Goal: Task Accomplishment & Management: Use online tool/utility

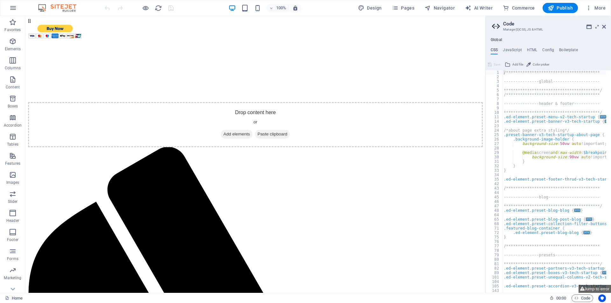
click at [547, 276] on div "**********" at bounding box center [570, 183] width 136 height 227
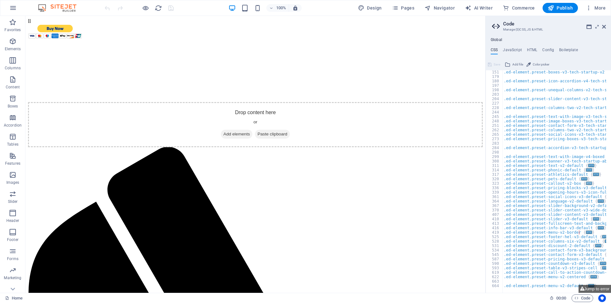
scroll to position [236, 0]
click at [524, 284] on div ".ed-element.preset-boxes-v3-tech-startup-v2 { ... } .ed-element.preset-icon-acc…" at bounding box center [570, 183] width 136 height 227
click at [598, 289] on button "Jump to error" at bounding box center [594, 289] width 32 height 8
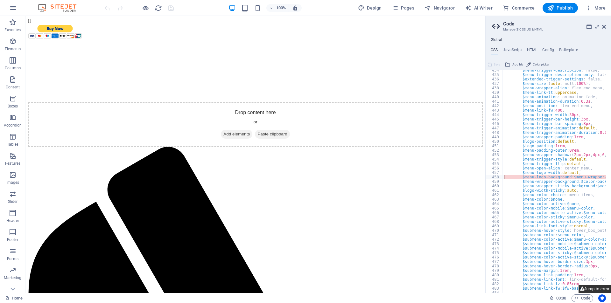
type textarea "$menu-logo-background: $menu-wrapper-background,"
click at [600, 288] on button "Jump to error" at bounding box center [594, 289] width 32 height 8
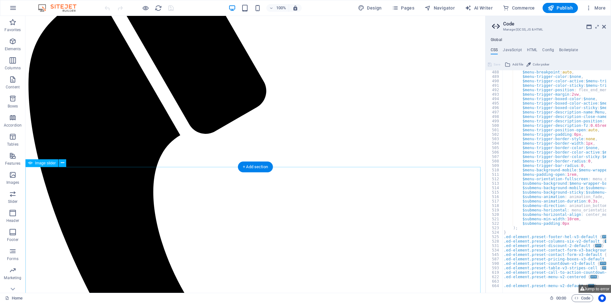
scroll to position [0, 0]
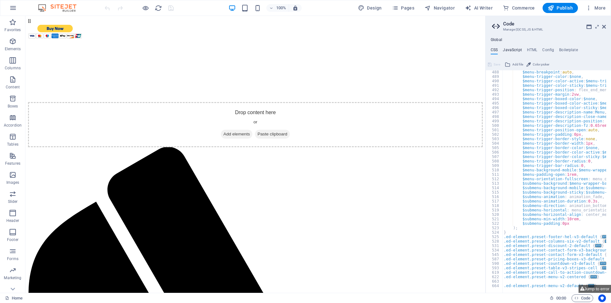
click at [508, 50] on h4 "JavaScript" at bounding box center [512, 51] width 19 height 7
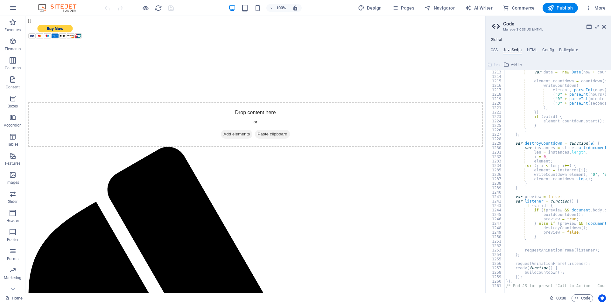
scroll to position [5399, 0]
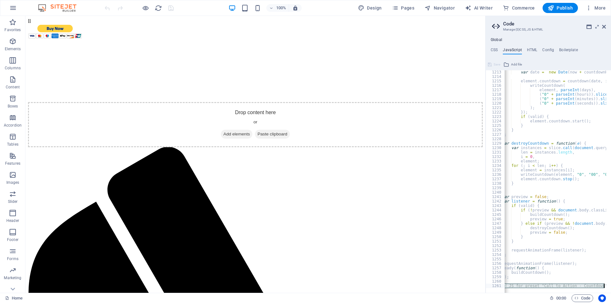
drag, startPoint x: 562, startPoint y: 274, endPoint x: 579, endPoint y: 278, distance: 17.6
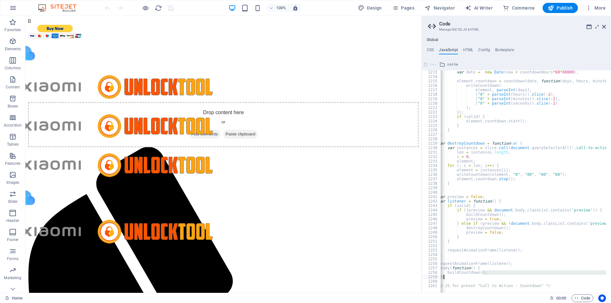
drag, startPoint x: 486, startPoint y: 18, endPoint x: 395, endPoint y: 7, distance: 91.8
click at [420, 23] on div "Home (en) Favorites Elements Columns Content Boxes Accordion Tables Features Im…" at bounding box center [305, 154] width 611 height 277
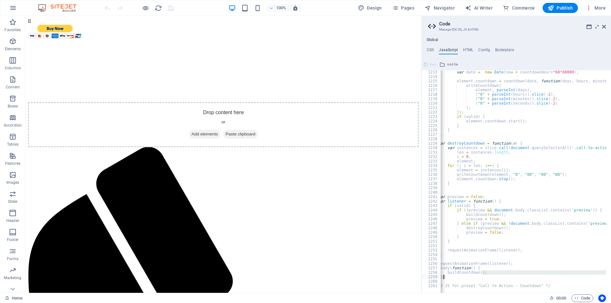
click at [459, 284] on div "var date = new Date ( now + countdownHours * 60 * 60000 ) ; element . countdown…" at bounding box center [577, 183] width 301 height 227
click at [447, 281] on div "var date = new Date ( now + countdownHours * 60 * 60000 ) ; element . countdown…" at bounding box center [577, 183] width 301 height 227
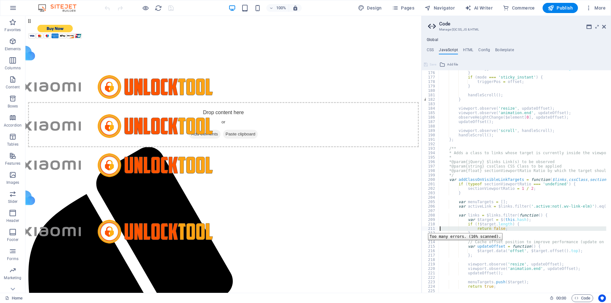
scroll to position [0, 0]
click at [423, 228] on div "211" at bounding box center [430, 229] width 17 height 4
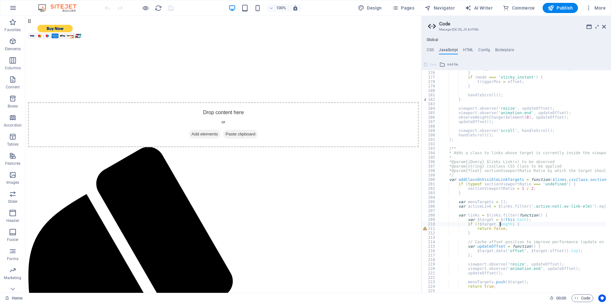
click at [499, 227] on div "triggerPos = offset + $element . outerHeight ( ) ; } if ( mode === 'sticky_inst…" at bounding box center [588, 179] width 301 height 227
click at [429, 228] on div "211" at bounding box center [430, 229] width 17 height 4
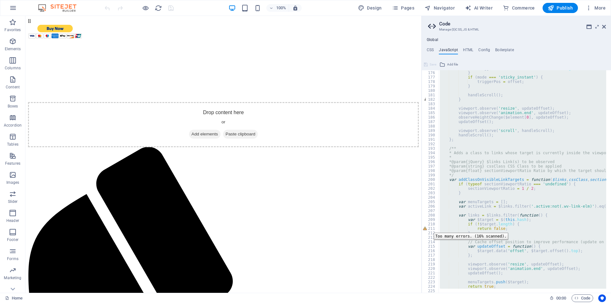
click at [429, 228] on div "211" at bounding box center [430, 229] width 17 height 4
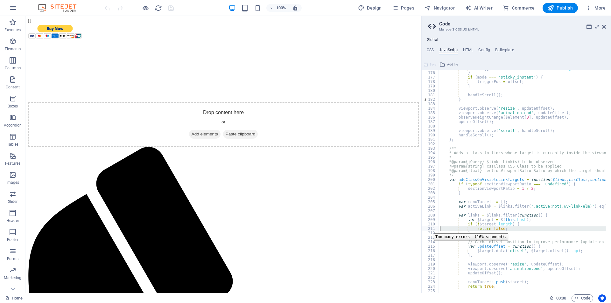
click at [429, 229] on div "211" at bounding box center [430, 229] width 17 height 4
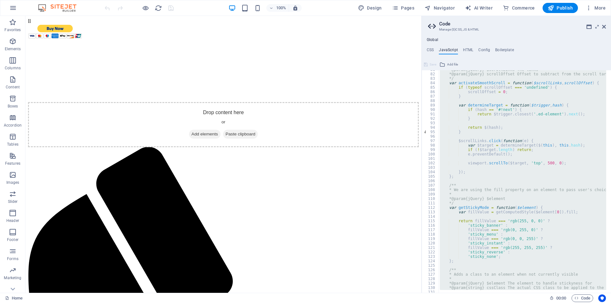
click at [504, 148] on div "* @param {jQuery} $scrollLinks The links * @param {jQuery} scrollOffset Offset …" at bounding box center [522, 181] width 168 height 223
type textarea "if (!$target.length) return;"
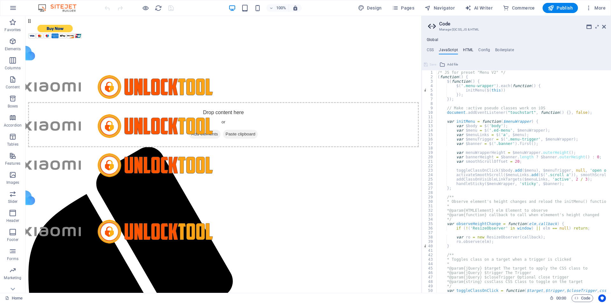
click at [469, 48] on h4 "HTML" at bounding box center [468, 51] width 10 height 7
type textarea "<form action="[URL][DOMAIN_NAME]" method="post" target="_top">"
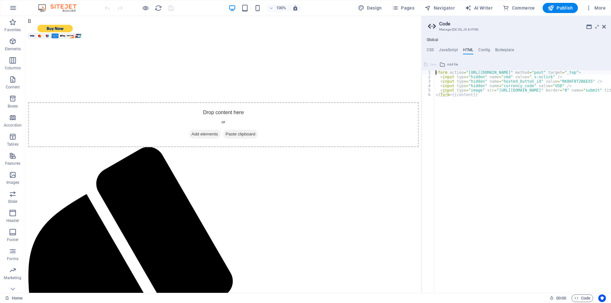
click at [490, 48] on ul "CSS JavaScript HTML Config Boilerplate" at bounding box center [516, 51] width 189 height 7
click at [487, 50] on h4 "Config" at bounding box center [484, 51] width 12 height 7
type textarea "$color-background: #ffffff;"
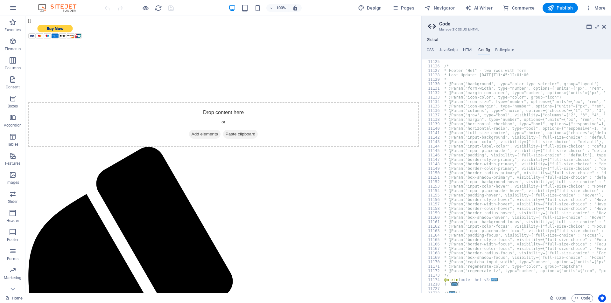
scroll to position [889, 0]
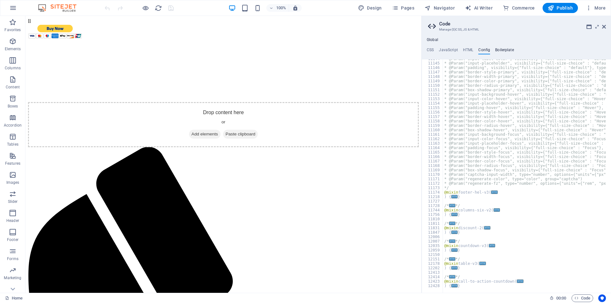
click at [507, 49] on h4 "Boilerplate" at bounding box center [504, 51] width 19 height 7
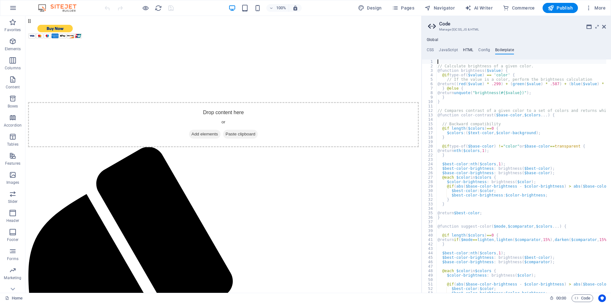
click at [469, 51] on h4 "HTML" at bounding box center [468, 51] width 10 height 7
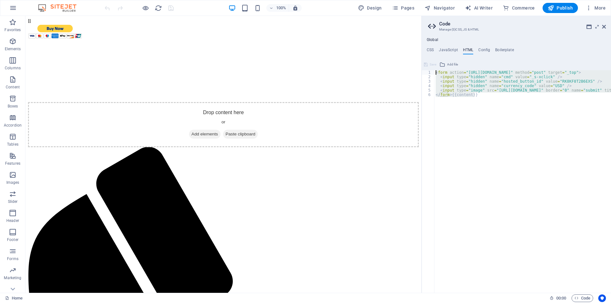
drag, startPoint x: 478, startPoint y: 101, endPoint x: 429, endPoint y: 68, distance: 58.7
click at [429, 68] on div "<form action="[URL][DOMAIN_NAME]" method="post" target="_top"> 1 2 3 4 5 6 < fo…" at bounding box center [516, 176] width 189 height 234
drag, startPoint x: 447, startPoint y: 78, endPoint x: 479, endPoint y: 80, distance: 31.6
click at [479, 80] on div "< form action = "[URL][DOMAIN_NAME]" method = "post" target = "_top" > < input …" at bounding box center [522, 181] width 177 height 223
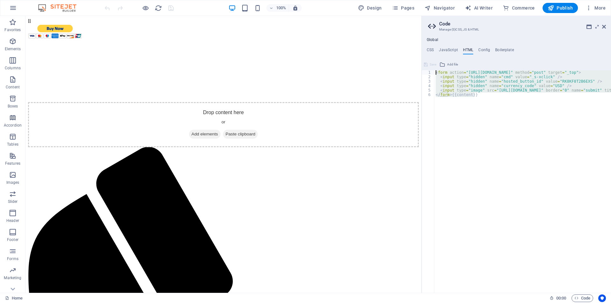
drag, startPoint x: 485, startPoint y: 102, endPoint x: 433, endPoint y: 65, distance: 63.1
click at [433, 65] on div "<input type="hidden" name="hosted_button_id" value="RK8KF8T2B6EXS" /> 1 2 3 4 5…" at bounding box center [516, 176] width 189 height 234
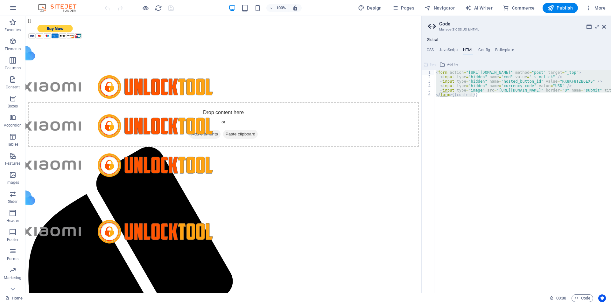
click at [480, 98] on div "< form action = "[URL][DOMAIN_NAME]" method = "post" target = "_top" > < input …" at bounding box center [522, 181] width 177 height 223
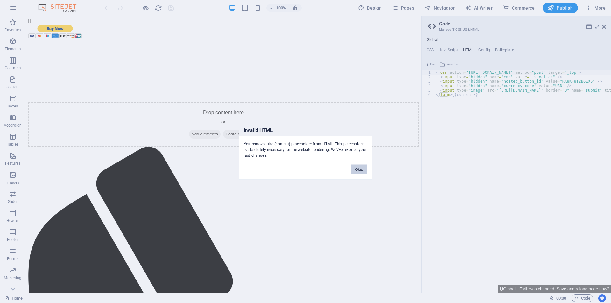
click at [357, 173] on button "Okay" at bounding box center [359, 169] width 16 height 10
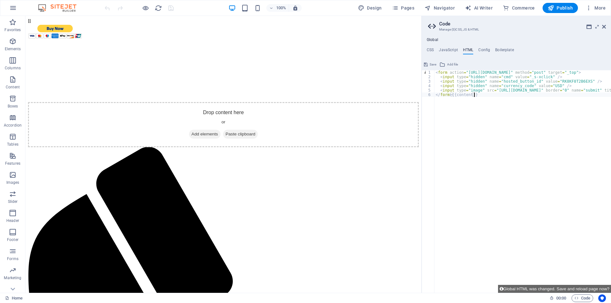
type textarea "<form action="[URL][DOMAIN_NAME]" method="post" target="_top">"
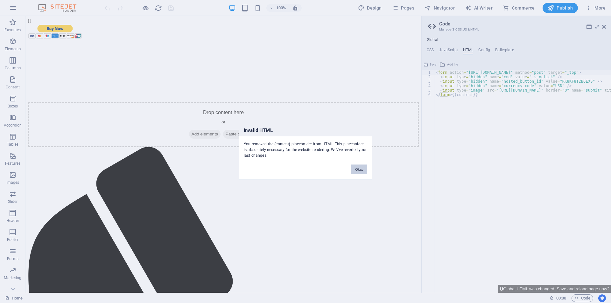
click at [365, 168] on button "Okay" at bounding box center [359, 169] width 16 height 10
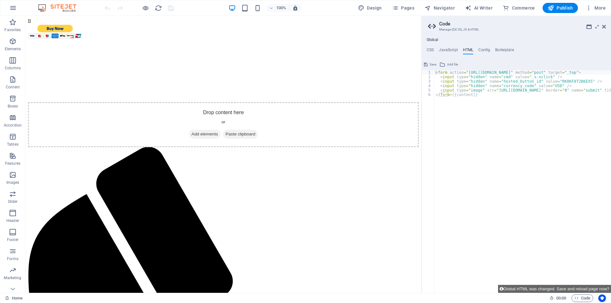
click at [426, 26] on aside "Code Manage (S)CSS, JS & HTML Global CSS JavaScript HTML Config Boilerplate $me…" at bounding box center [516, 154] width 190 height 277
click at [428, 25] on icon at bounding box center [433, 26] width 10 height 9
drag, startPoint x: 428, startPoint y: 25, endPoint x: 440, endPoint y: 26, distance: 11.9
click at [431, 26] on icon at bounding box center [433, 26] width 10 height 9
click at [440, 26] on h2 "Code" at bounding box center [522, 24] width 167 height 6
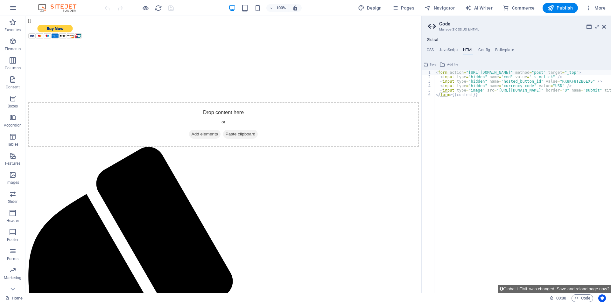
click at [440, 26] on h2 "Code" at bounding box center [522, 24] width 167 height 6
click at [487, 49] on h4 "Config" at bounding box center [484, 51] width 12 height 7
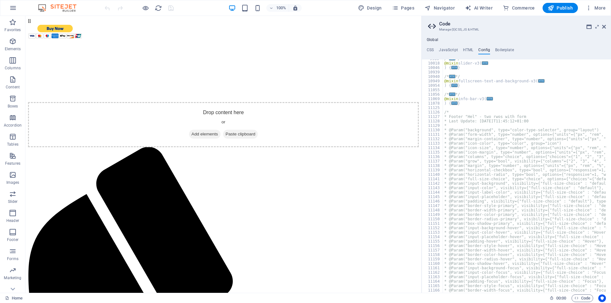
scroll to position [756, 0]
click at [561, 297] on span ":" at bounding box center [561, 298] width 1 height 5
click at [549, 299] on icon at bounding box center [551, 298] width 4 height 4
click at [578, 297] on span "Code" at bounding box center [582, 299] width 16 height 8
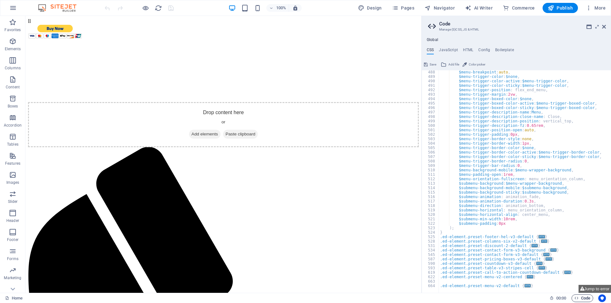
click at [578, 296] on span "Code" at bounding box center [582, 299] width 16 height 8
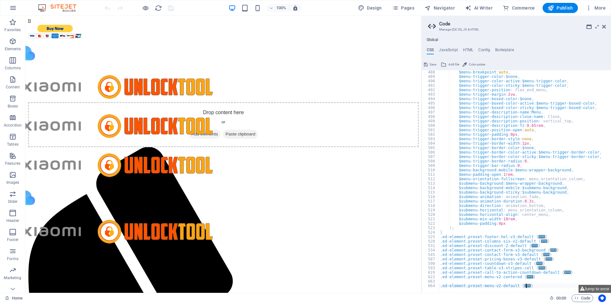
click at [531, 287] on div "$menu-breakpoint : auto , $menu-trigger-color : $none , $menu-trigger-color-act…" at bounding box center [522, 183] width 167 height 227
type textarea "}"
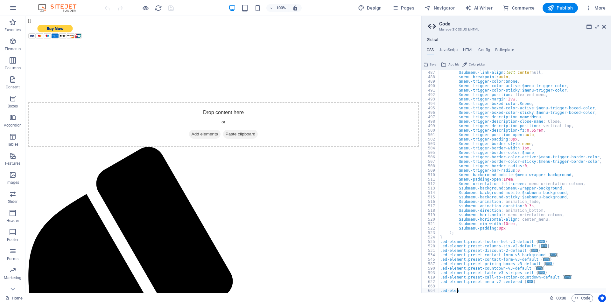
type textarea "."
type textarea "}"
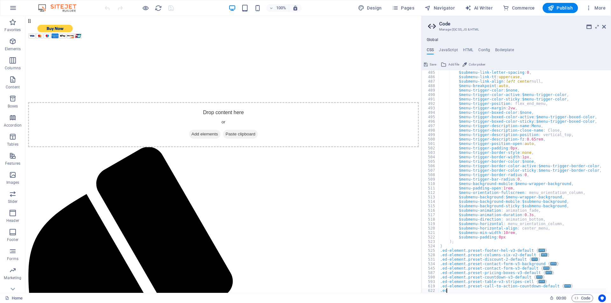
type textarea "."
type textarea "}"
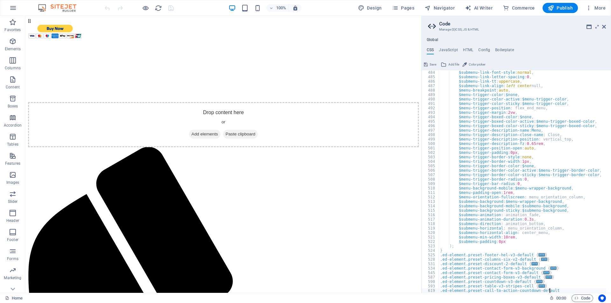
scroll to position [686, 0]
type textarea "."
type textarea "}"
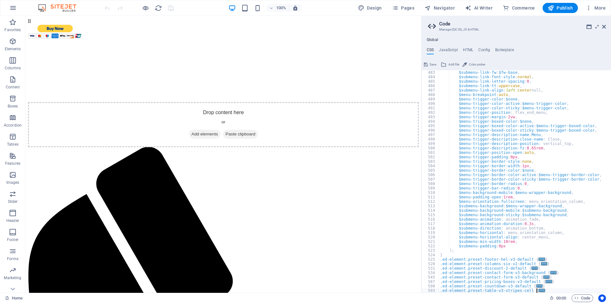
scroll to position [682, 0]
type textarea "."
type textarea "}"
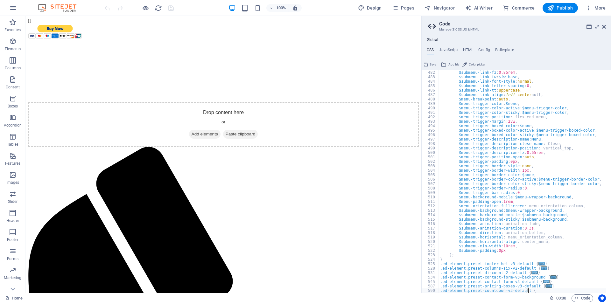
scroll to position [677, 0]
type textarea ".ed-e"
click at [604, 27] on icon at bounding box center [604, 26] width 4 height 5
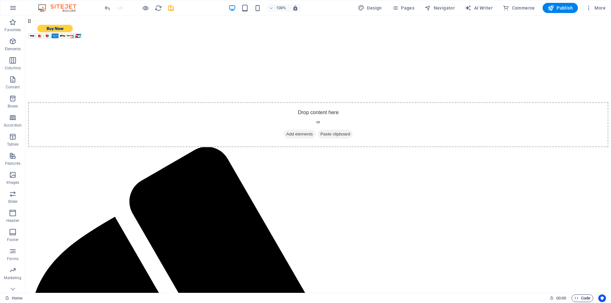
click at [575, 301] on span "Code" at bounding box center [582, 299] width 16 height 8
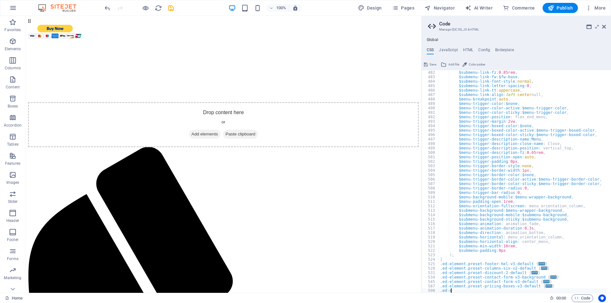
click at [478, 65] on span "Color picker" at bounding box center [477, 65] width 17 height 8
click at [454, 63] on span "Add file" at bounding box center [453, 65] width 11 height 8
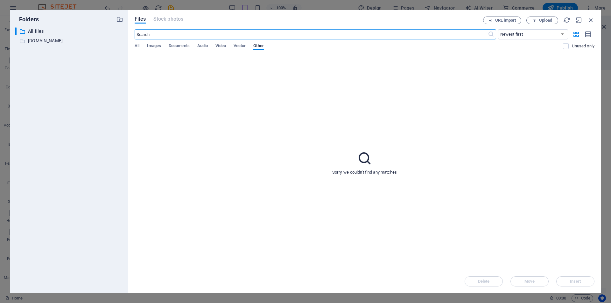
click at [590, 24] on div "URL import Upload" at bounding box center [538, 21] width 111 height 8
click at [591, 19] on icon "button" at bounding box center [590, 20] width 7 height 7
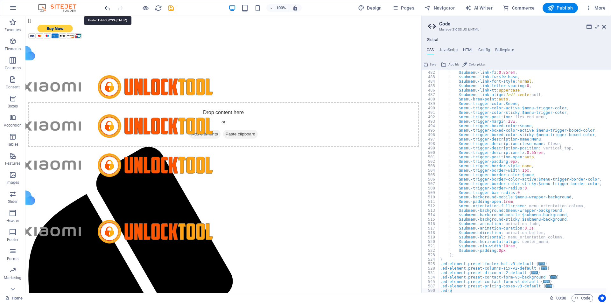
click at [108, 7] on icon "undo" at bounding box center [107, 7] width 7 height 7
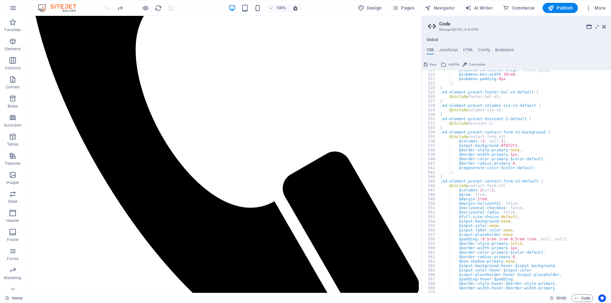
scroll to position [2448, 0]
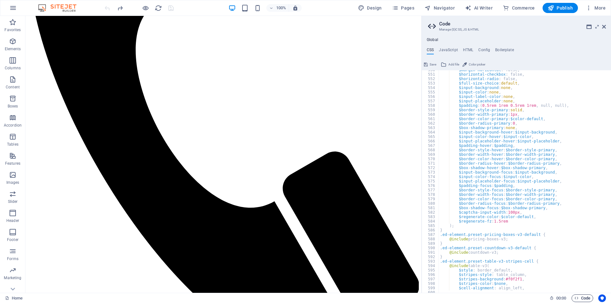
click at [584, 299] on span "Code" at bounding box center [582, 299] width 16 height 8
type textarea "**********"
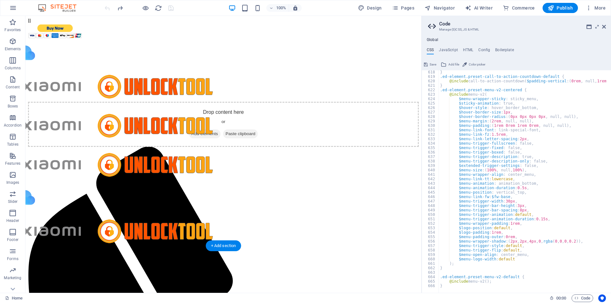
scroll to position [0, 0]
click at [47, 28] on input "image" at bounding box center [55, 31] width 54 height 15
click at [48, 28] on input "image" at bounding box center [55, 31] width 54 height 15
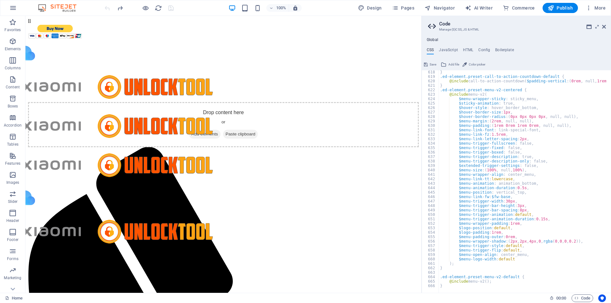
click at [48, 28] on input "image" at bounding box center [55, 31] width 54 height 15
drag, startPoint x: 48, startPoint y: 28, endPoint x: 50, endPoint y: 23, distance: 5.0
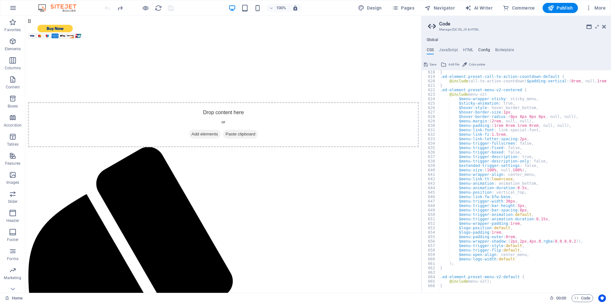
click at [481, 51] on h4 "Config" at bounding box center [484, 51] width 12 height 7
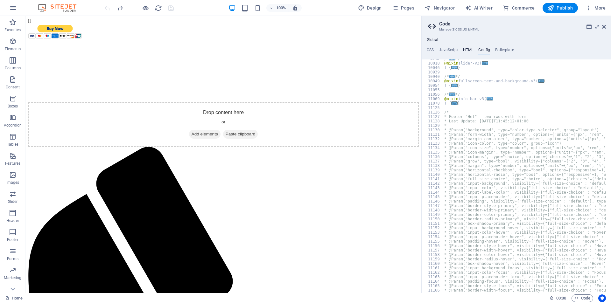
click at [468, 48] on h4 "HTML" at bounding box center [468, 51] width 10 height 7
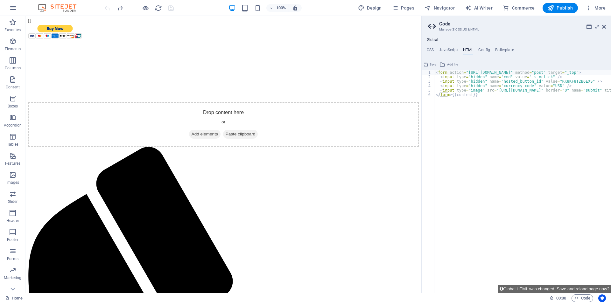
drag, startPoint x: 447, startPoint y: 92, endPoint x: 477, endPoint y: 98, distance: 31.0
type textarea "<form action="[URL][DOMAIN_NAME]" method="post" target="_top">"
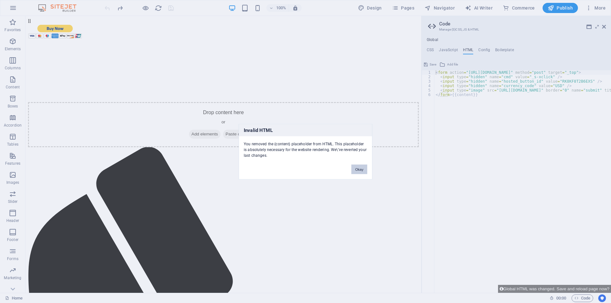
click at [366, 169] on button "Okay" at bounding box center [359, 169] width 16 height 10
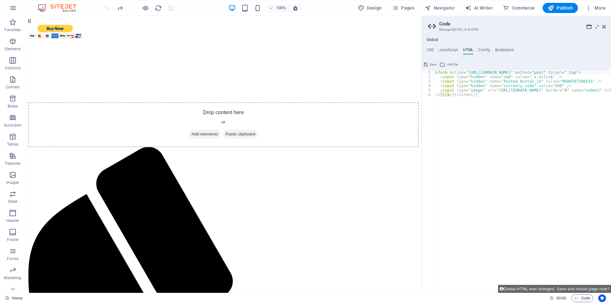
click at [73, 30] on input "image" at bounding box center [55, 31] width 54 height 15
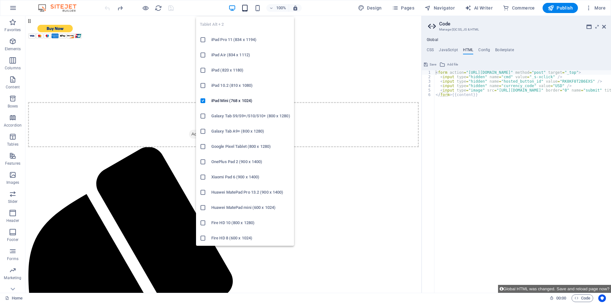
click at [244, 6] on icon "button" at bounding box center [244, 7] width 7 height 7
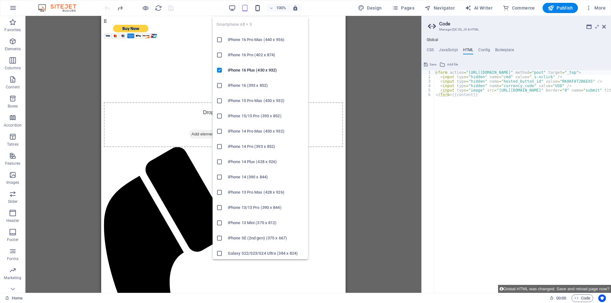
click at [258, 6] on icon "button" at bounding box center [257, 7] width 7 height 7
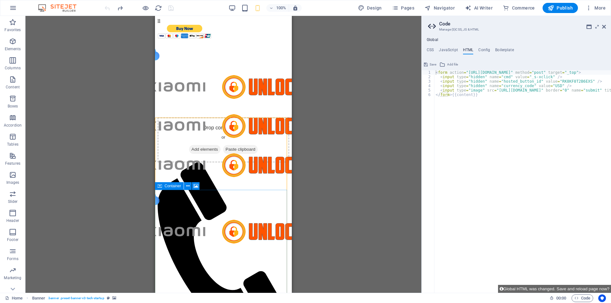
click at [183, 28] on input "image" at bounding box center [184, 31] width 54 height 15
click at [483, 7] on span "AI Writer" at bounding box center [479, 8] width 28 height 6
select select "English"
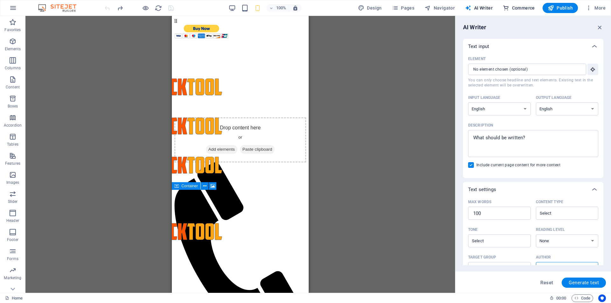
click at [521, 6] on span "Commerce" at bounding box center [519, 8] width 32 height 6
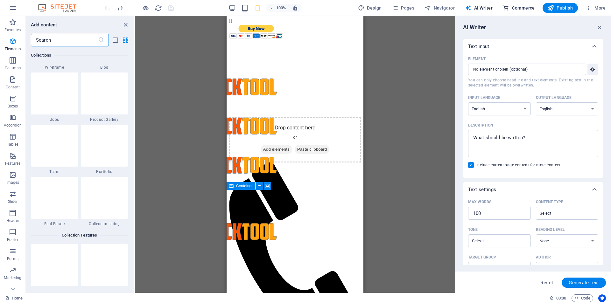
scroll to position [6131, 0]
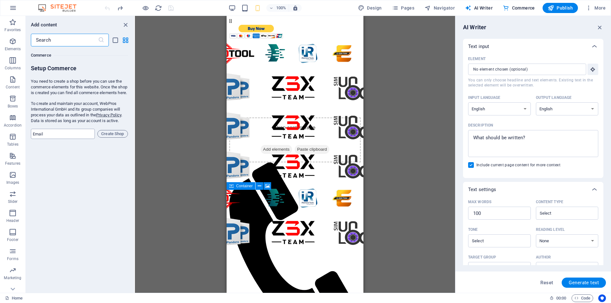
click at [78, 139] on input "email" at bounding box center [63, 134] width 64 height 10
type input "[EMAIL_ADDRESS][DOMAIN_NAME]"
click at [115, 137] on span "Create Shop" at bounding box center [112, 134] width 25 height 8
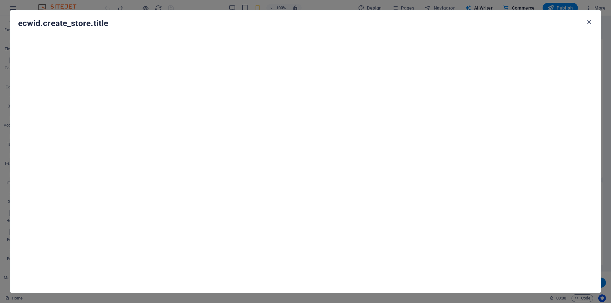
click at [589, 20] on icon "button" at bounding box center [588, 21] width 7 height 7
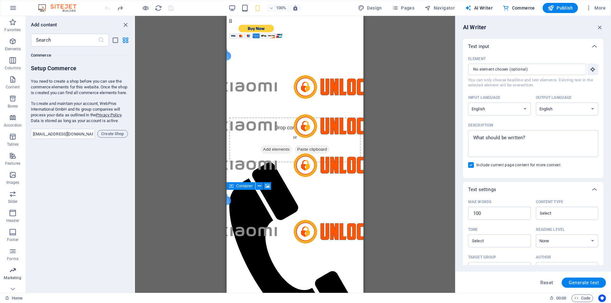
click at [9, 272] on icon "button" at bounding box center [13, 271] width 8 height 8
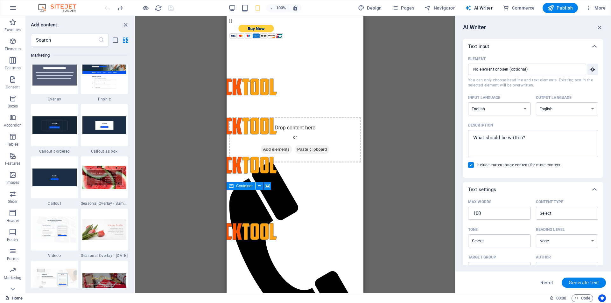
scroll to position [5183, 0]
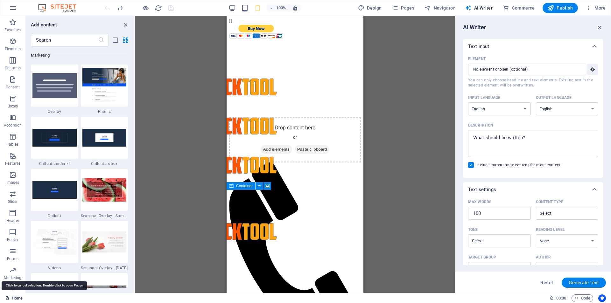
click at [13, 299] on link "Home" at bounding box center [13, 299] width 17 height 8
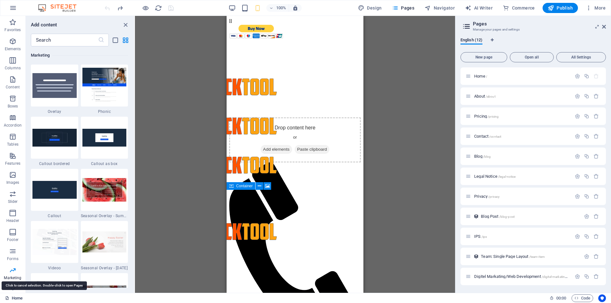
click at [15, 297] on link "Home" at bounding box center [13, 299] width 17 height 8
click at [16, 297] on link "Home" at bounding box center [13, 299] width 17 height 8
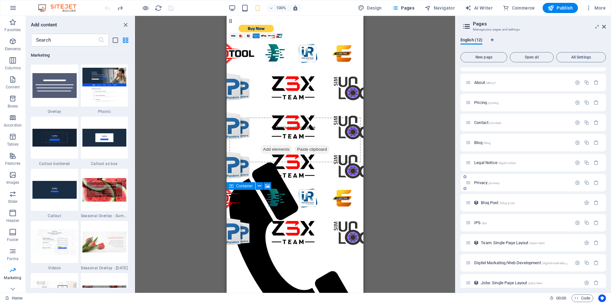
scroll to position [20, 0]
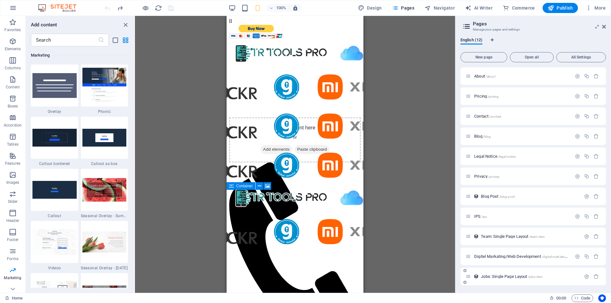
click at [510, 275] on span "Jobs: Single Page Layout /jobs-item" at bounding box center [512, 276] width 62 height 5
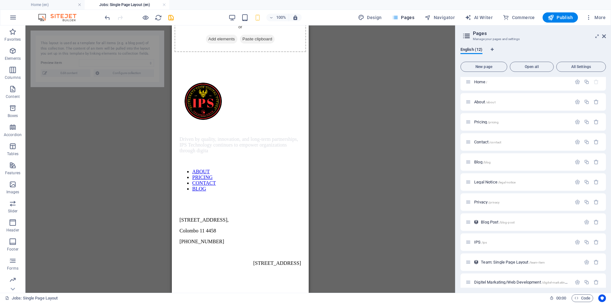
scroll to position [10, 0]
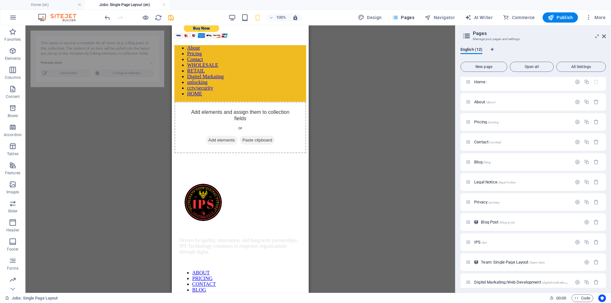
select select "68dc87b6171c2ebfcc05c613"
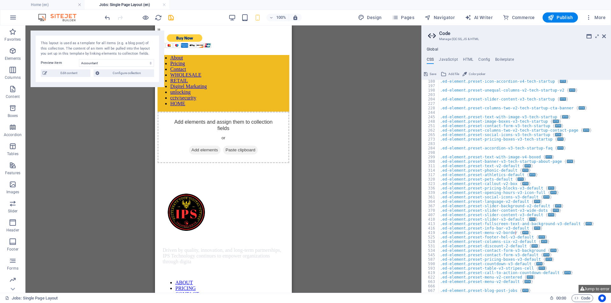
scroll to position [246, 0]
click at [446, 285] on div ".ed-element.preset-icon-accordion-v4-tech-startup { ... } .ed-element.preset-un…" at bounding box center [522, 190] width 167 height 222
type textarea "}"
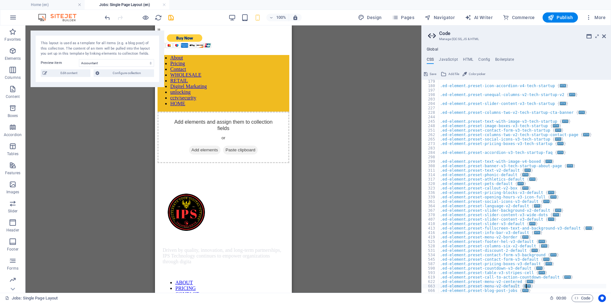
click at [433, 72] on span "Save" at bounding box center [433, 74] width 7 height 8
click at [528, 293] on div ".ed-element.preset-icon-accordion-v4-tech-startup { ... } .ed-element.preset-un…" at bounding box center [522, 190] width 167 height 222
drag, startPoint x: 528, startPoint y: 291, endPoint x: 469, endPoint y: 298, distance: 59.5
click at [469, 293] on div "Home (en) Jobs: Single Page Layout (en) Favorites Elements Columns Content Boxe…" at bounding box center [305, 159] width 611 height 268
click at [530, 286] on div ".ed-element.preset-icon-accordion-v4-tech-startup { ... } .ed-element.preset-un…" at bounding box center [522, 190] width 167 height 222
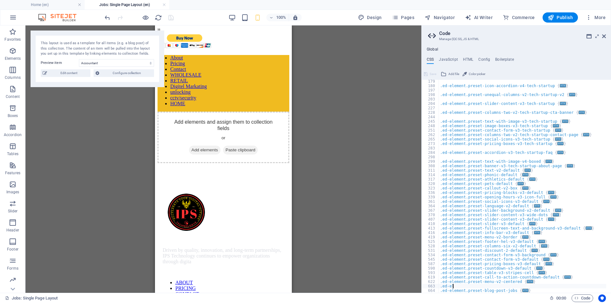
type textarea "."
type textarea "}"
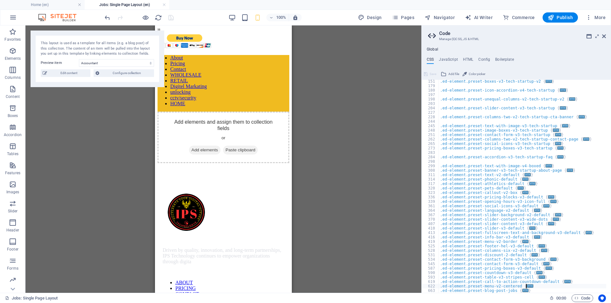
scroll to position [237, 0]
type textarea "."
type textarea "}"
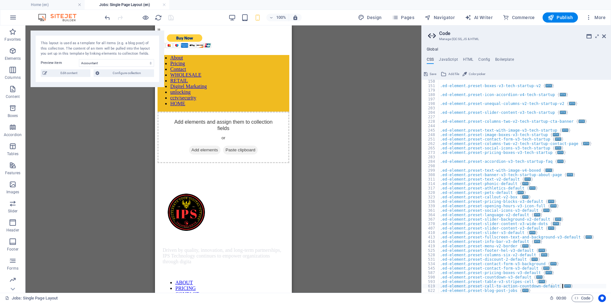
scroll to position [232, 0]
click at [432, 72] on span "Save" at bounding box center [433, 74] width 7 height 8
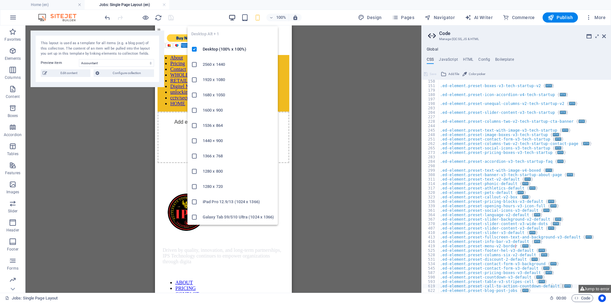
click at [233, 18] on icon "button" at bounding box center [231, 17] width 7 height 7
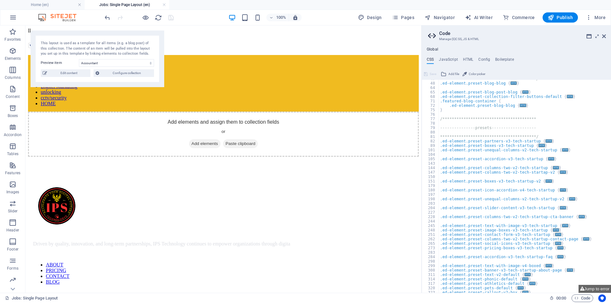
scroll to position [137, 0]
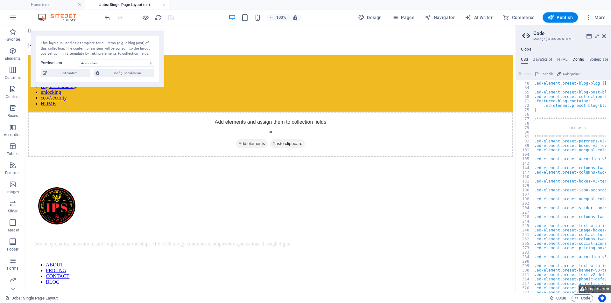
drag, startPoint x: 422, startPoint y: 31, endPoint x: 573, endPoint y: 64, distance: 154.8
click at [586, 64] on aside "**********" at bounding box center [562, 159] width 95 height 268
click at [486, 69] on nav "About Pricing Contact WHOLESALE RETAIL Digitel Markating unlocking cctv/securit…" at bounding box center [270, 81] width 485 height 52
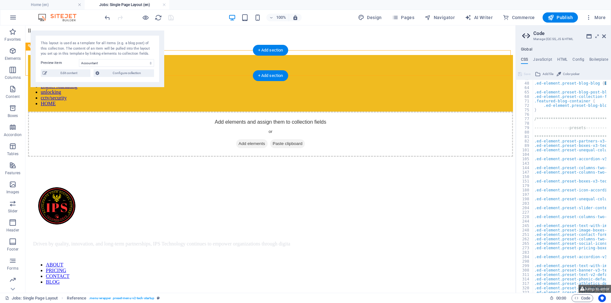
click at [486, 63] on nav "About Pricing Contact WHOLESALE RETAIL Digitel Markating unlocking cctv/securit…" at bounding box center [270, 81] width 485 height 52
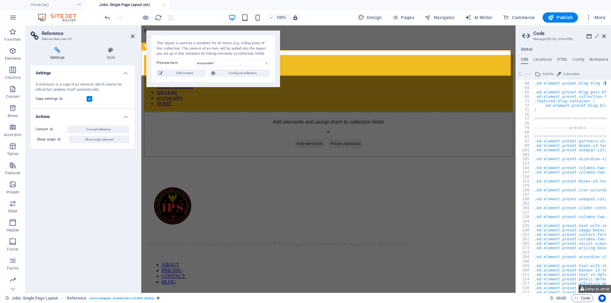
click at [343, 40] on form at bounding box center [328, 42] width 369 height 16
drag, startPoint x: 516, startPoint y: 27, endPoint x: 563, endPoint y: 31, distance: 46.3
click at [563, 31] on aside "**********" at bounding box center [562, 159] width 95 height 268
click at [472, 36] on form at bounding box center [328, 42] width 369 height 16
drag, startPoint x: 451, startPoint y: 190, endPoint x: 538, endPoint y: 169, distance: 89.0
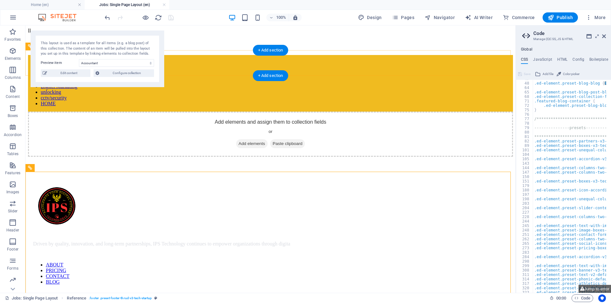
click at [486, 66] on nav "About Pricing Contact WHOLESALE RETAIL Digitel Markating unlocking cctv/securit…" at bounding box center [270, 81] width 485 height 52
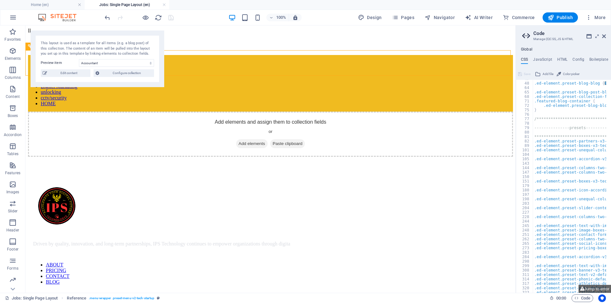
click at [141, 16] on div at bounding box center [138, 17] width 71 height 10
click at [145, 18] on icon "button" at bounding box center [145, 17] width 7 height 7
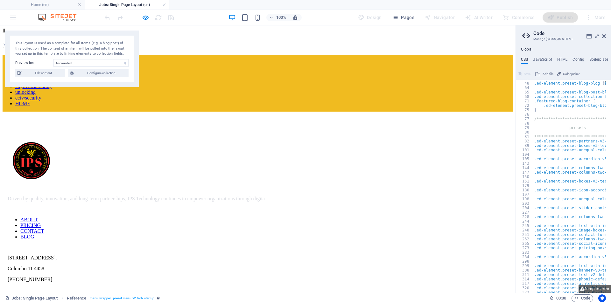
click at [30, 101] on link "HOME" at bounding box center [22, 103] width 15 height 5
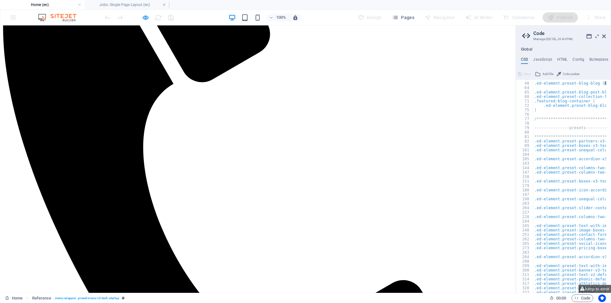
scroll to position [0, 0]
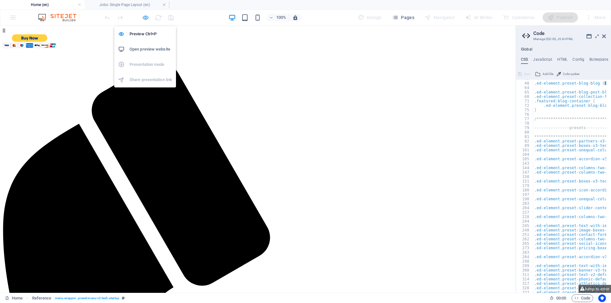
drag, startPoint x: 142, startPoint y: 20, endPoint x: 145, endPoint y: 19, distance: 3.3
click at [144, 20] on icon "button" at bounding box center [145, 17] width 7 height 7
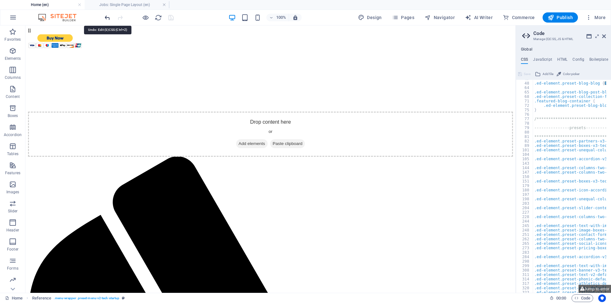
click at [104, 20] on icon "undo" at bounding box center [107, 17] width 7 height 7
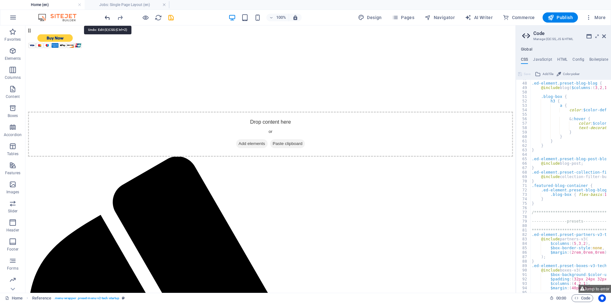
scroll to position [208, 0]
click at [105, 18] on icon "undo" at bounding box center [107, 17] width 7 height 7
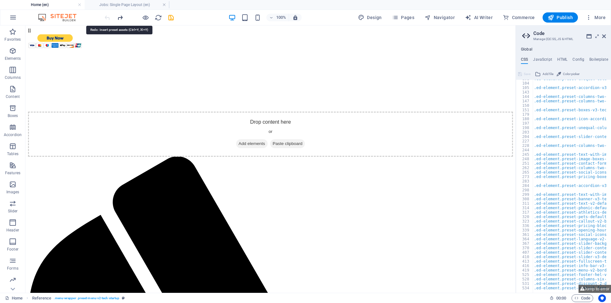
click at [121, 17] on icon "redo" at bounding box center [119, 17] width 7 height 7
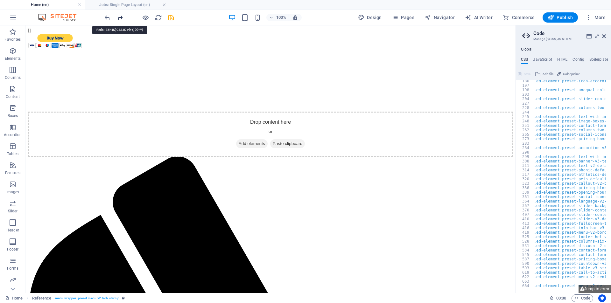
scroll to position [246, 0]
click at [121, 17] on icon "redo" at bounding box center [119, 17] width 7 height 7
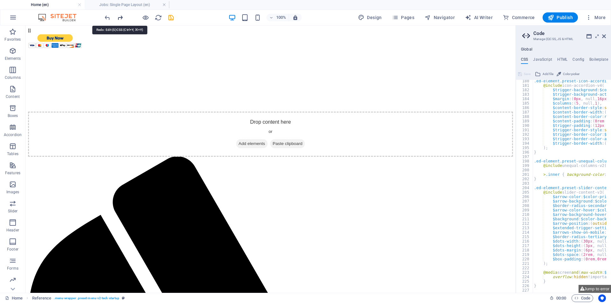
scroll to position [798, 0]
click at [120, 15] on icon "redo" at bounding box center [119, 17] width 7 height 7
click at [105, 20] on icon "undo" at bounding box center [107, 17] width 7 height 7
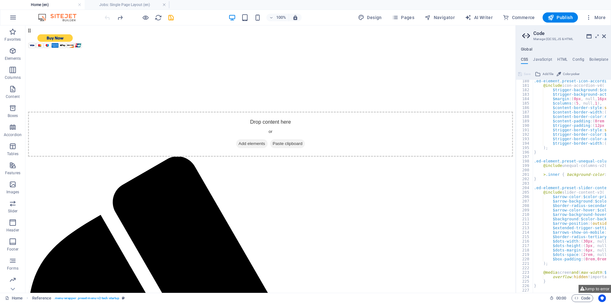
click at [105, 20] on div at bounding box center [138, 17] width 71 height 10
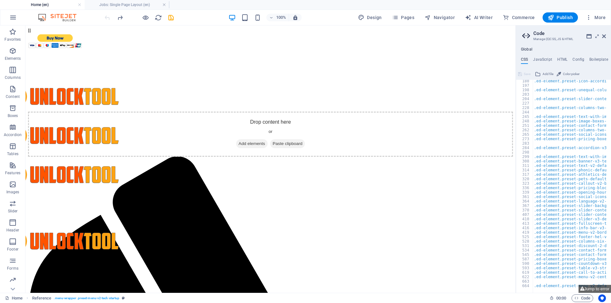
click at [59, 38] on input "image" at bounding box center [55, 41] width 54 height 15
drag, startPoint x: 542, startPoint y: 56, endPoint x: 385, endPoint y: 25, distance: 159.4
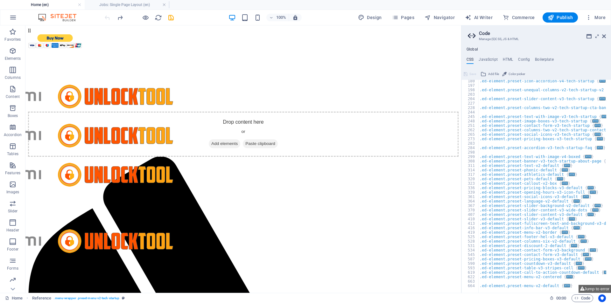
click at [460, 64] on div "Drag here to replace the existing content. Press “Ctrl” if you want to create a…" at bounding box center [243, 159] width 436 height 268
